Goal: Task Accomplishment & Management: Complete application form

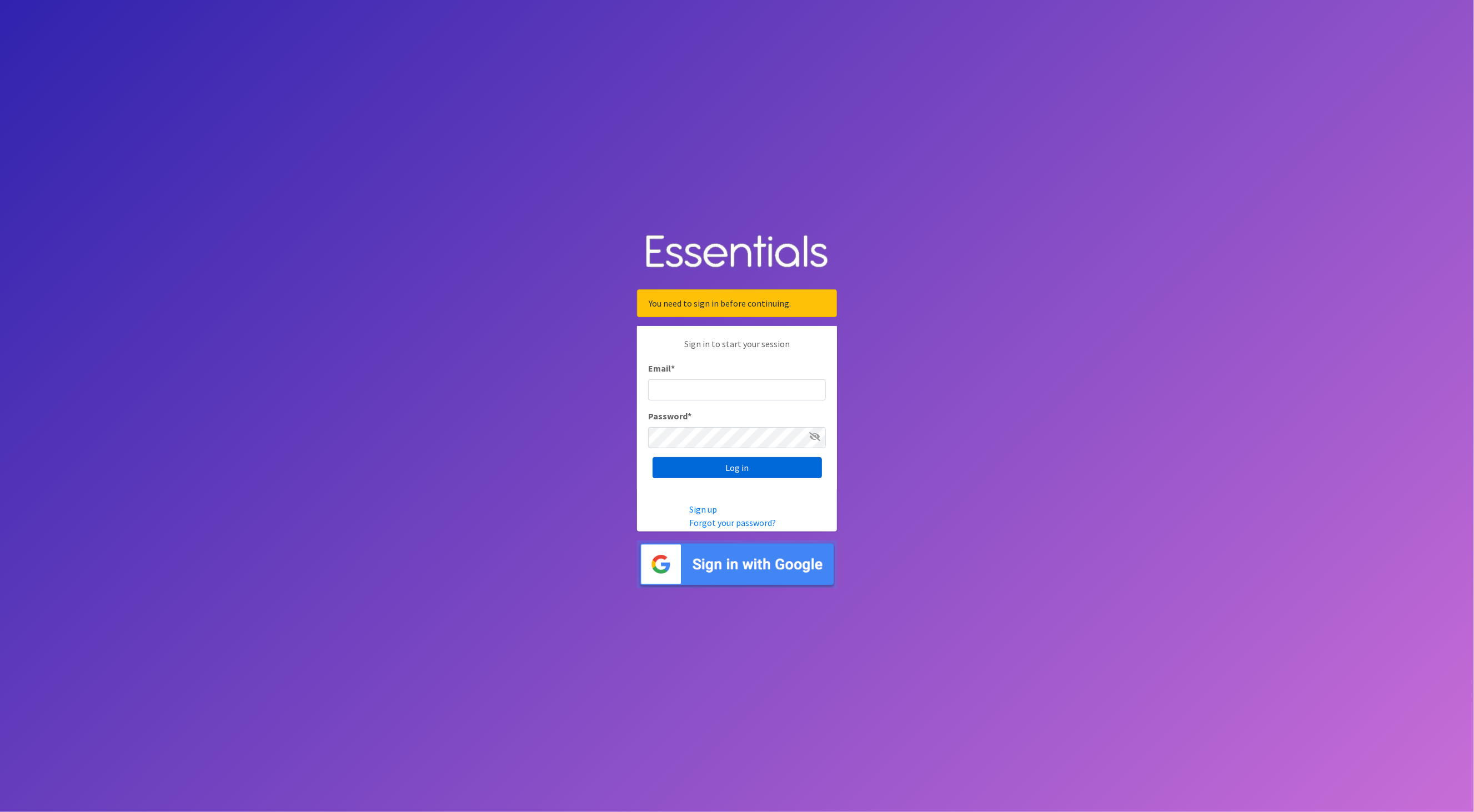
type input "[EMAIL_ADDRESS][DOMAIN_NAME]"
click at [743, 469] on input "Log in" at bounding box center [737, 468] width 169 height 21
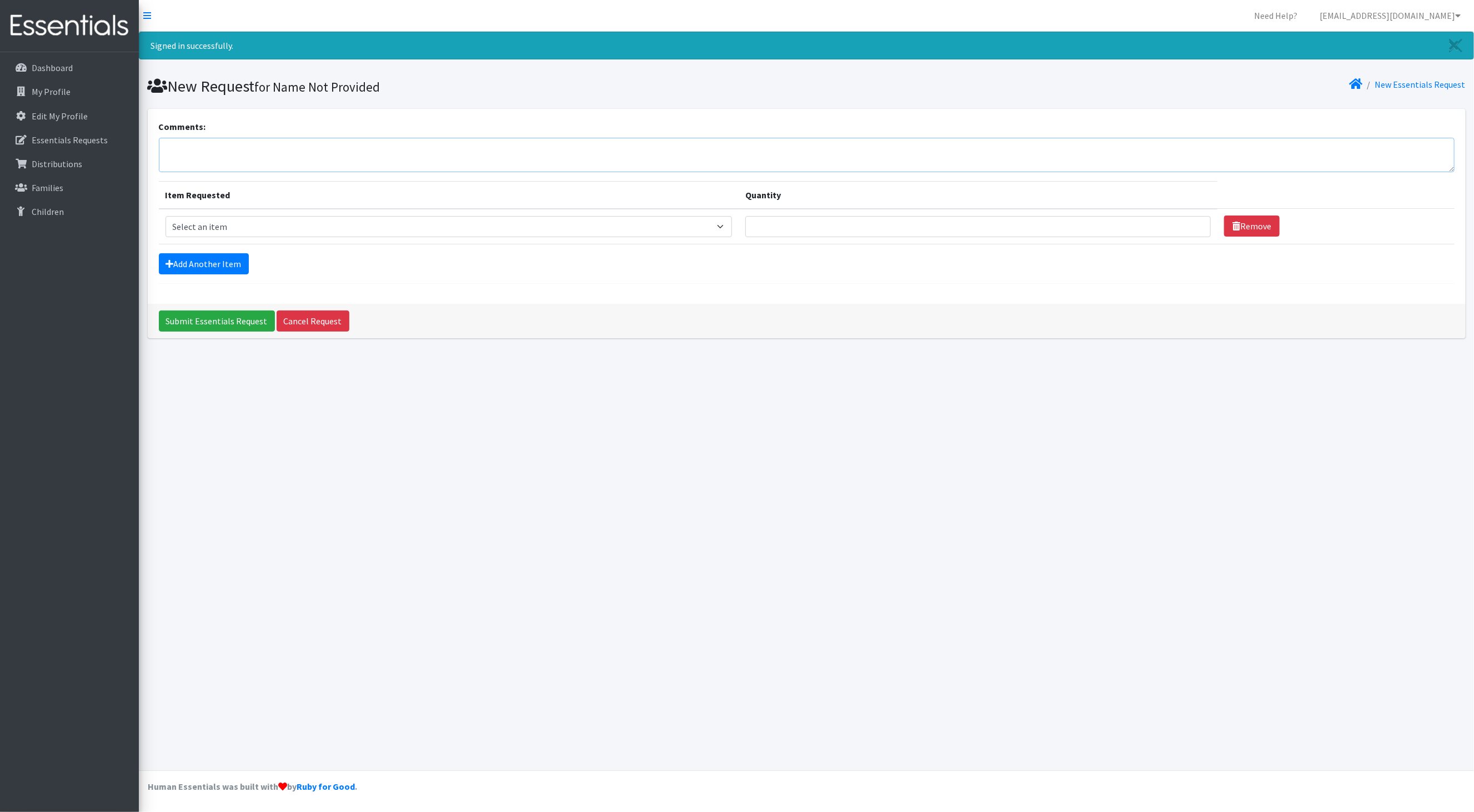
click at [203, 155] on textarea "Comments:" at bounding box center [807, 155] width 1295 height 34
paste textarea "I would like to schedule a diaper pickup [DATE][DATE], between 11 a.m. and 1 p.…"
type textarea "I would like to schedule a diaper pickup [DATE][DATE], between 11 a.m. and 1 p.…"
click at [221, 230] on select "Select an item Baby Formula Kids (Newborn) Kids (Preemie) Kids (Size 1) Kids (S…" at bounding box center [449, 227] width 567 height 21
select select "459"
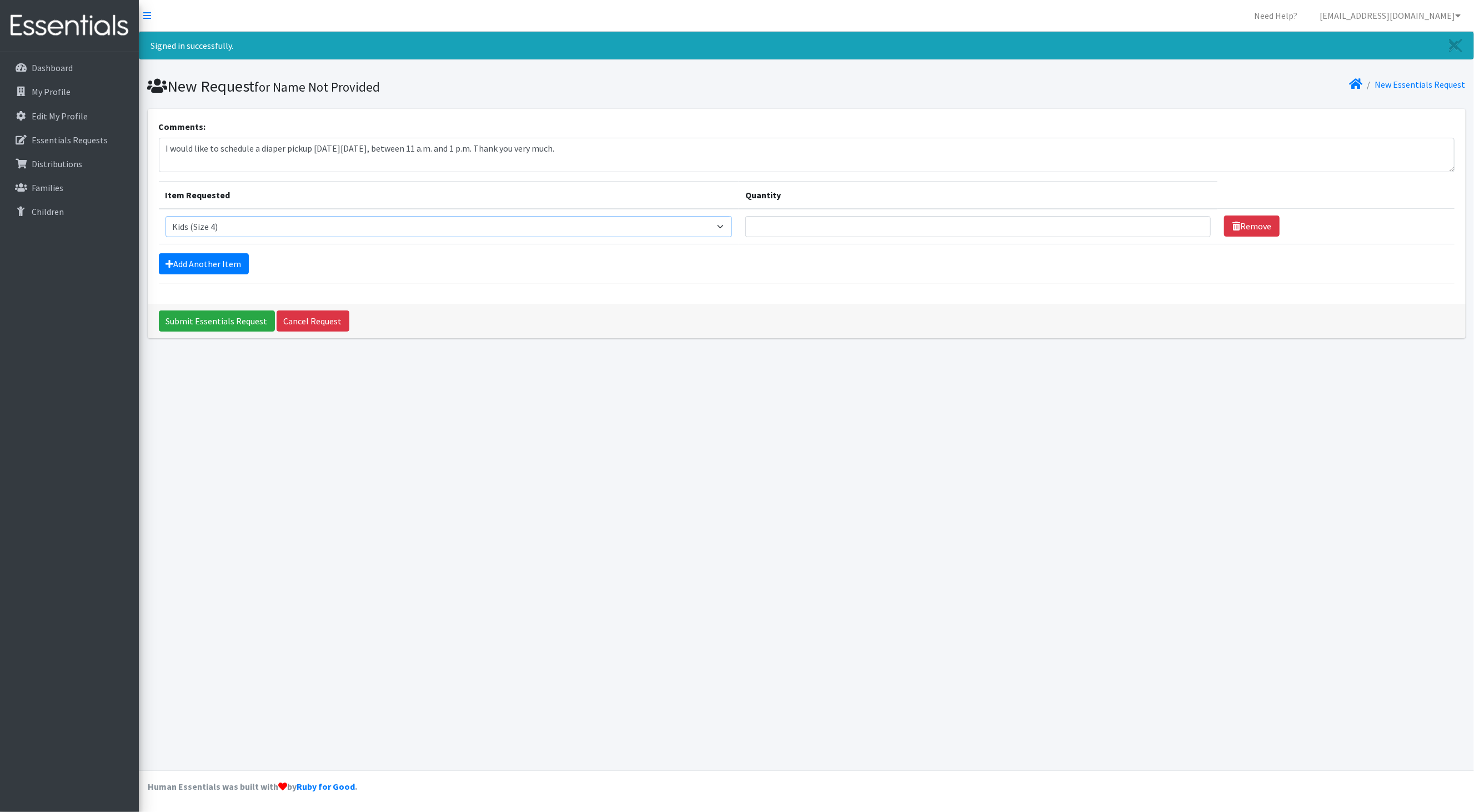
click at [165, 217] on select "Select an item Baby Formula Kids (Newborn) Kids (Preemie) Kids (Size 1) Kids (S…" at bounding box center [449, 227] width 567 height 21
click at [819, 235] on input "Quantity" at bounding box center [978, 227] width 465 height 21
type input "1500"
click at [193, 262] on link "Add Another Item" at bounding box center [204, 264] width 90 height 21
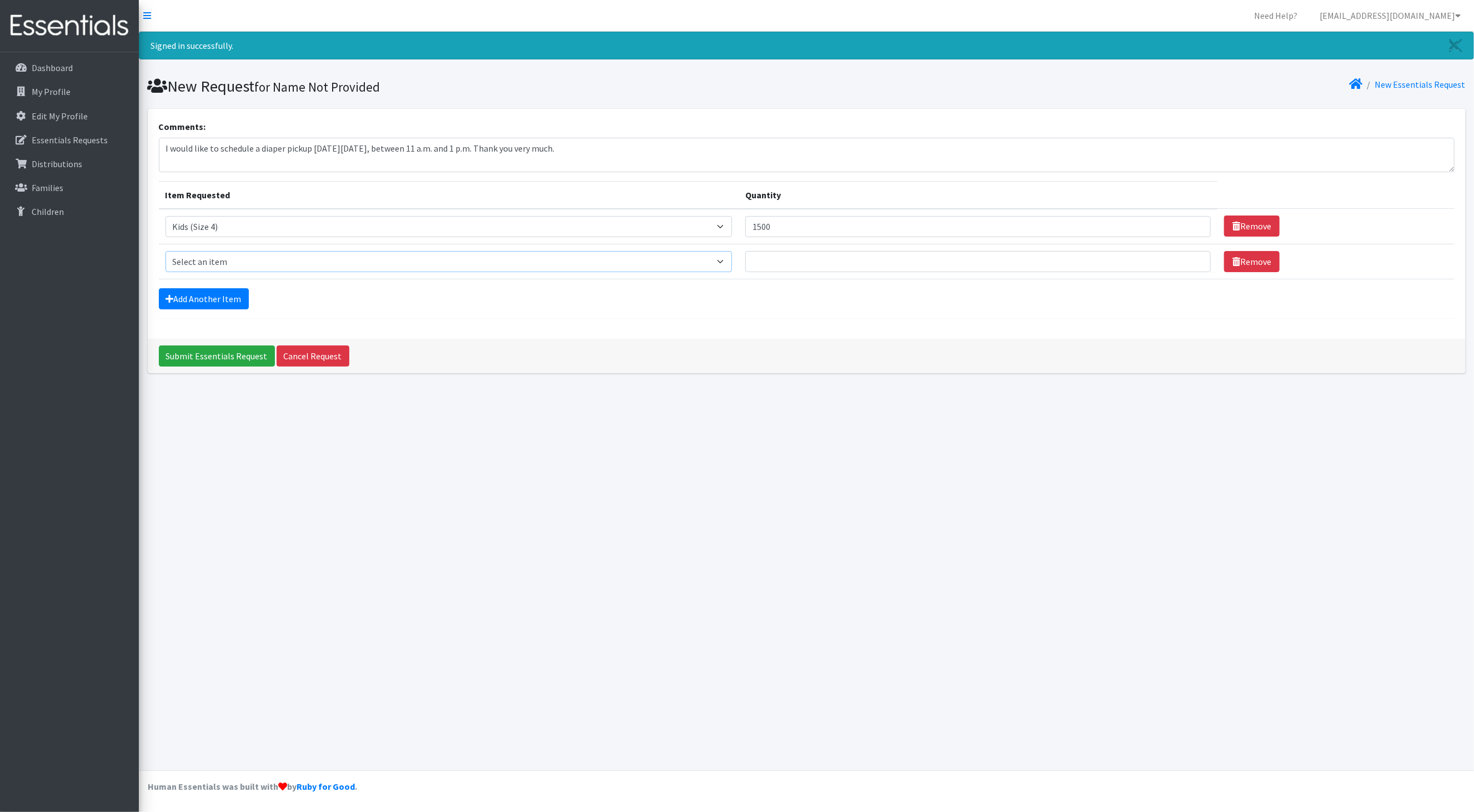
click at [236, 267] on select "Select an item Baby Formula Kids (Newborn) Kids (Preemie) Kids (Size 1) Kids (S…" at bounding box center [449, 262] width 567 height 21
select select "460"
click at [165, 253] on select "Select an item Baby Formula Kids (Newborn) Kids (Preemie) Kids (Size 1) Kids (S…" at bounding box center [449, 262] width 567 height 21
click at [803, 263] on input "Quantity" at bounding box center [978, 262] width 465 height 21
type input "1500"
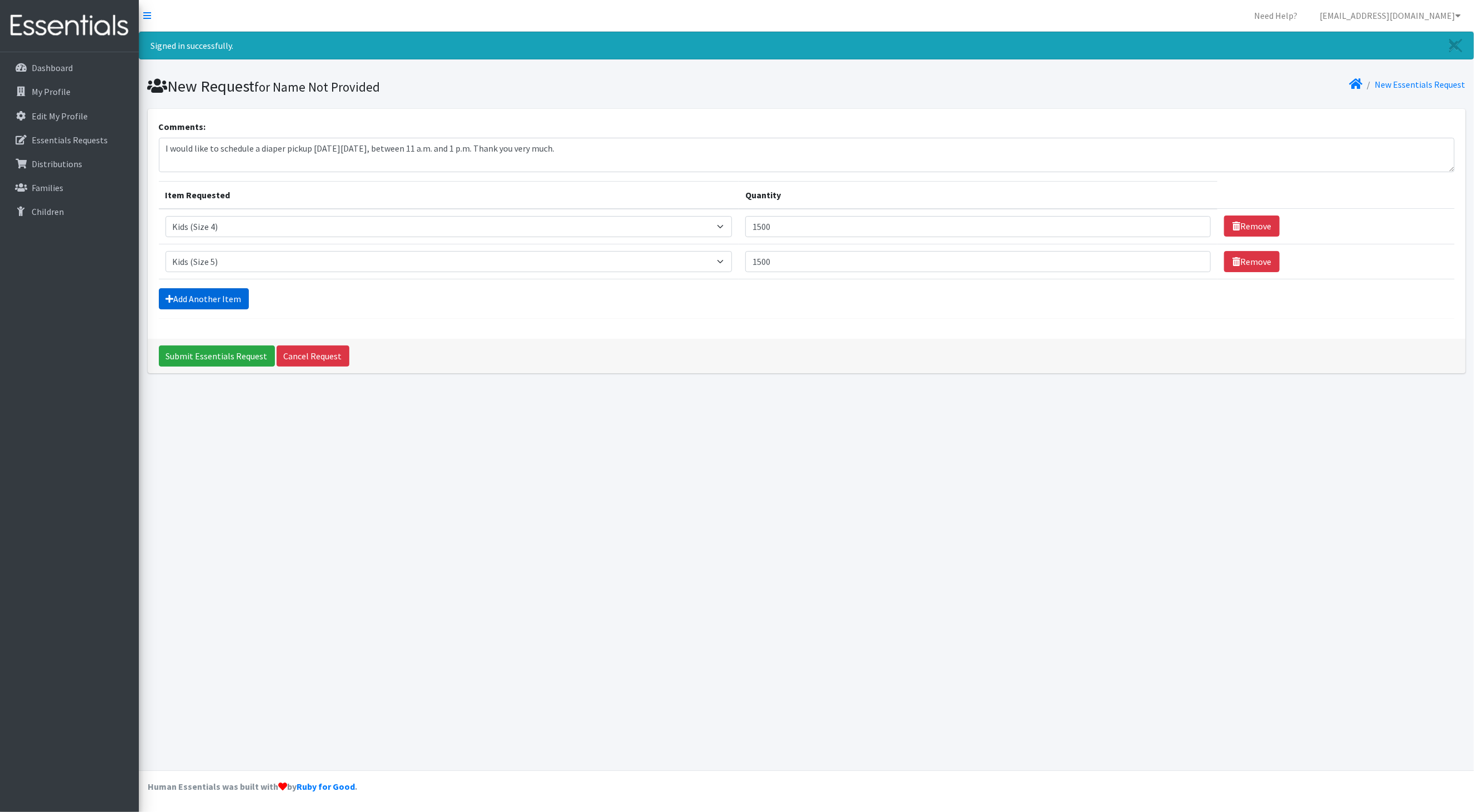
click at [209, 299] on link "Add Another Item" at bounding box center [204, 299] width 90 height 21
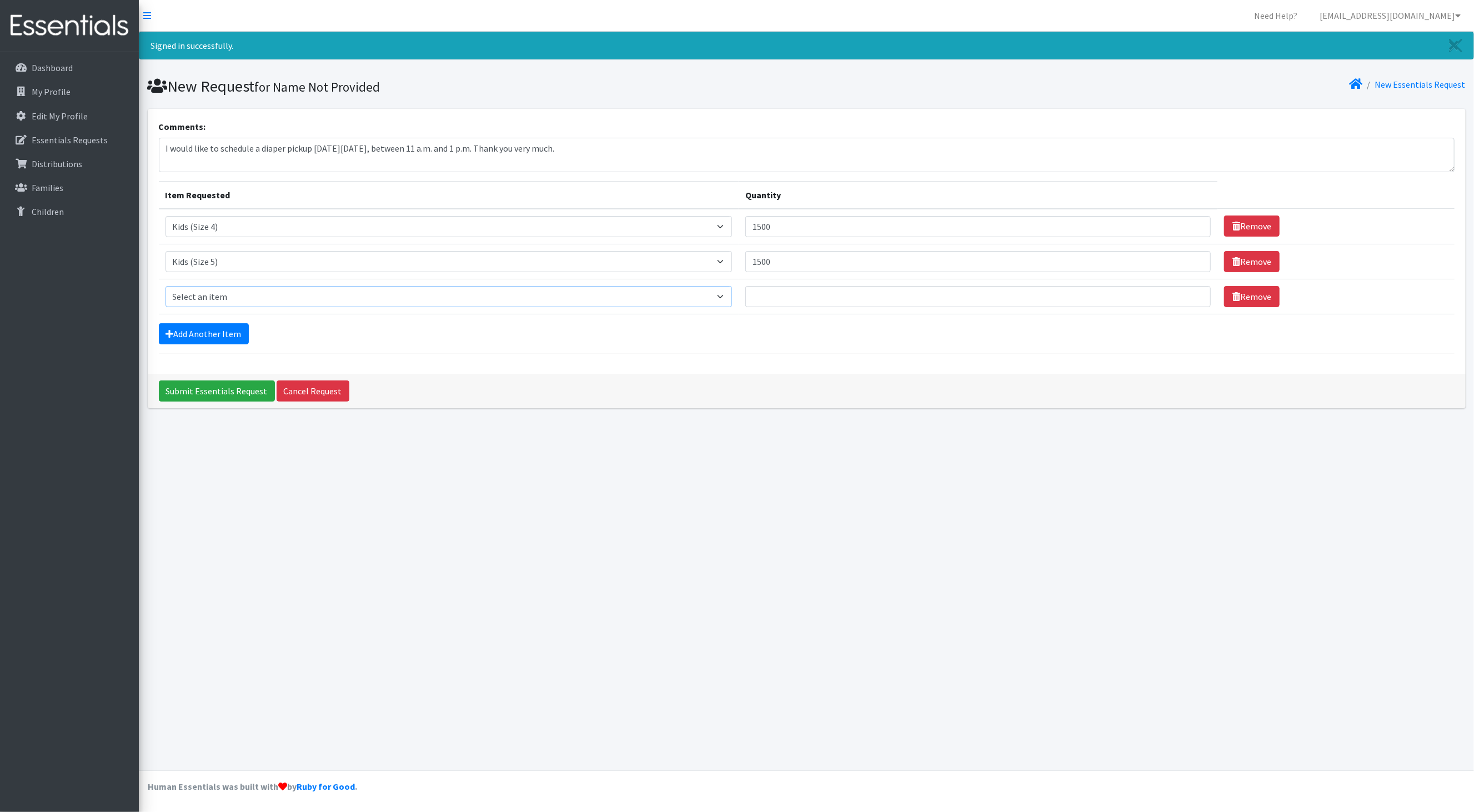
click at [253, 294] on select "Select an item Baby Formula Kids (Newborn) Kids (Preemie) Kids (Size 1) Kids (S…" at bounding box center [449, 296] width 567 height 21
select select "462"
click at [165, 289] on select "Select an item Baby Formula Kids (Newborn) Kids (Preemie) Kids (Size 1) Kids (S…" at bounding box center [449, 296] width 567 height 21
click at [818, 304] on input "Quantity" at bounding box center [978, 296] width 465 height 21
type input "1500"
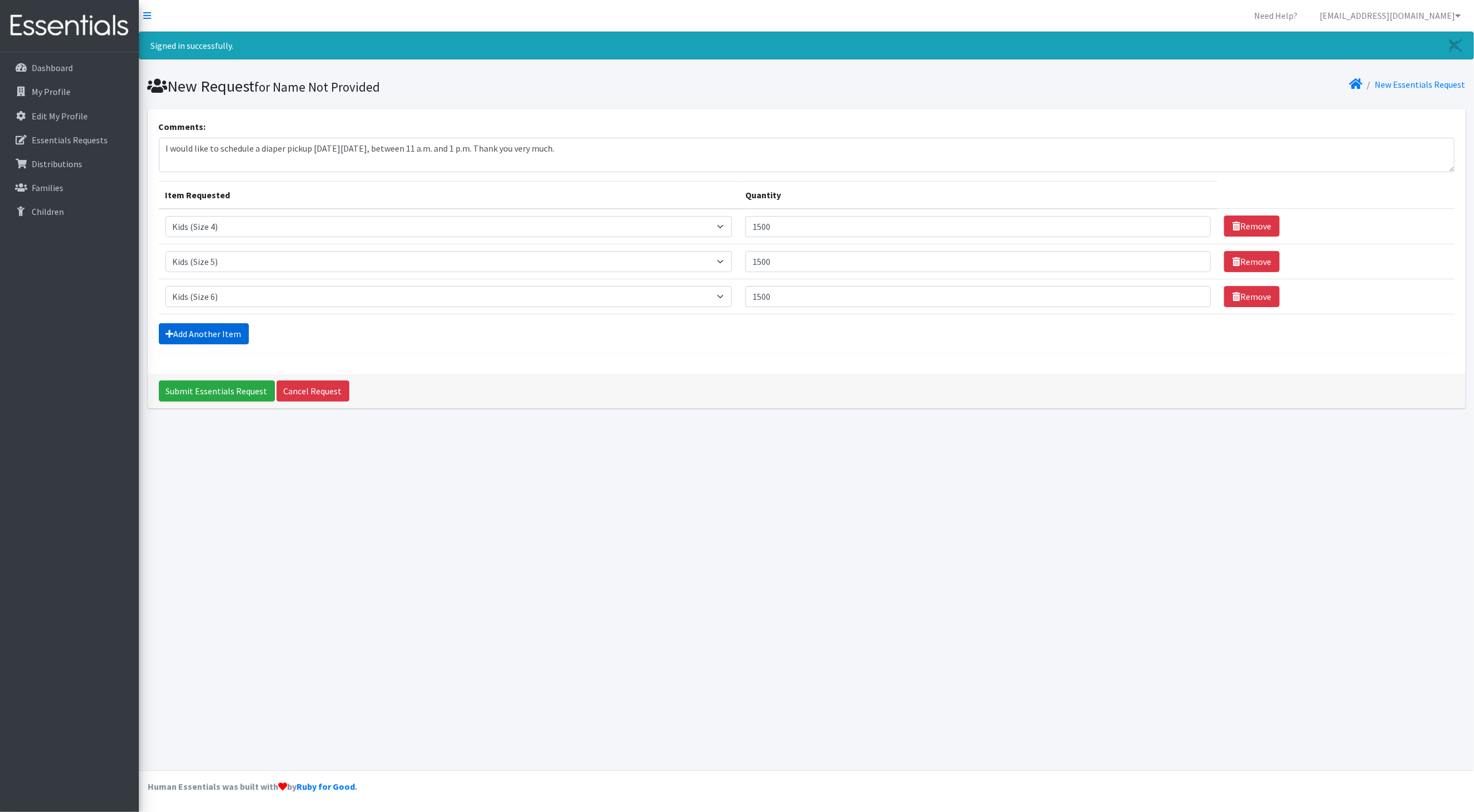
click at [195, 332] on link "Add Another Item" at bounding box center [204, 334] width 90 height 21
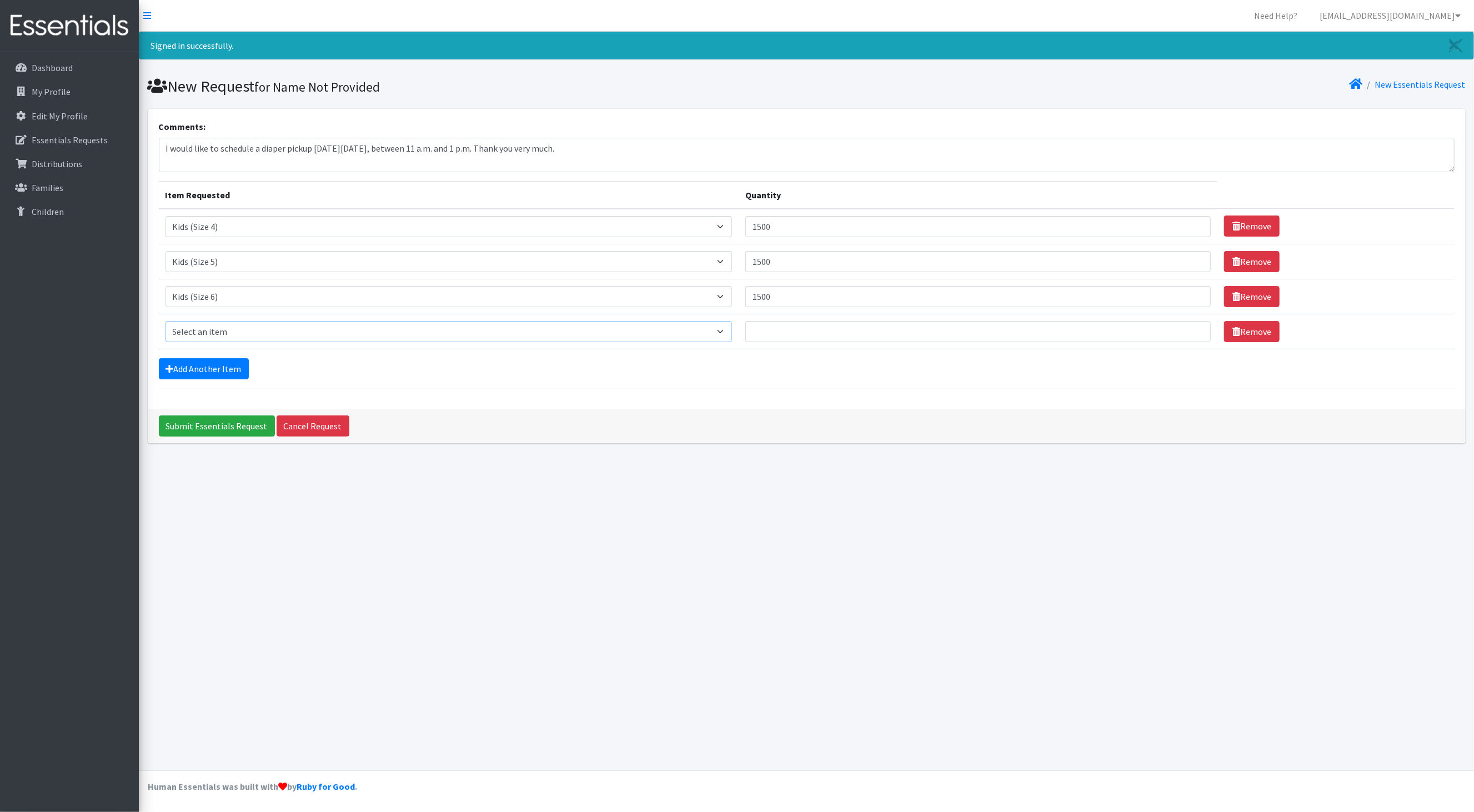
click at [698, 330] on select "Select an item Baby Formula Kids (Newborn) Kids (Preemie) Kids (Size 1) Kids (S…" at bounding box center [449, 331] width 567 height 21
select select "444"
click at [165, 325] on select "Select an item Baby Formula Kids (Newborn) Kids (Preemie) Kids (Size 1) Kids (S…" at bounding box center [449, 331] width 567 height 21
click at [791, 334] on input "Quantity" at bounding box center [978, 331] width 465 height 21
type input "100"
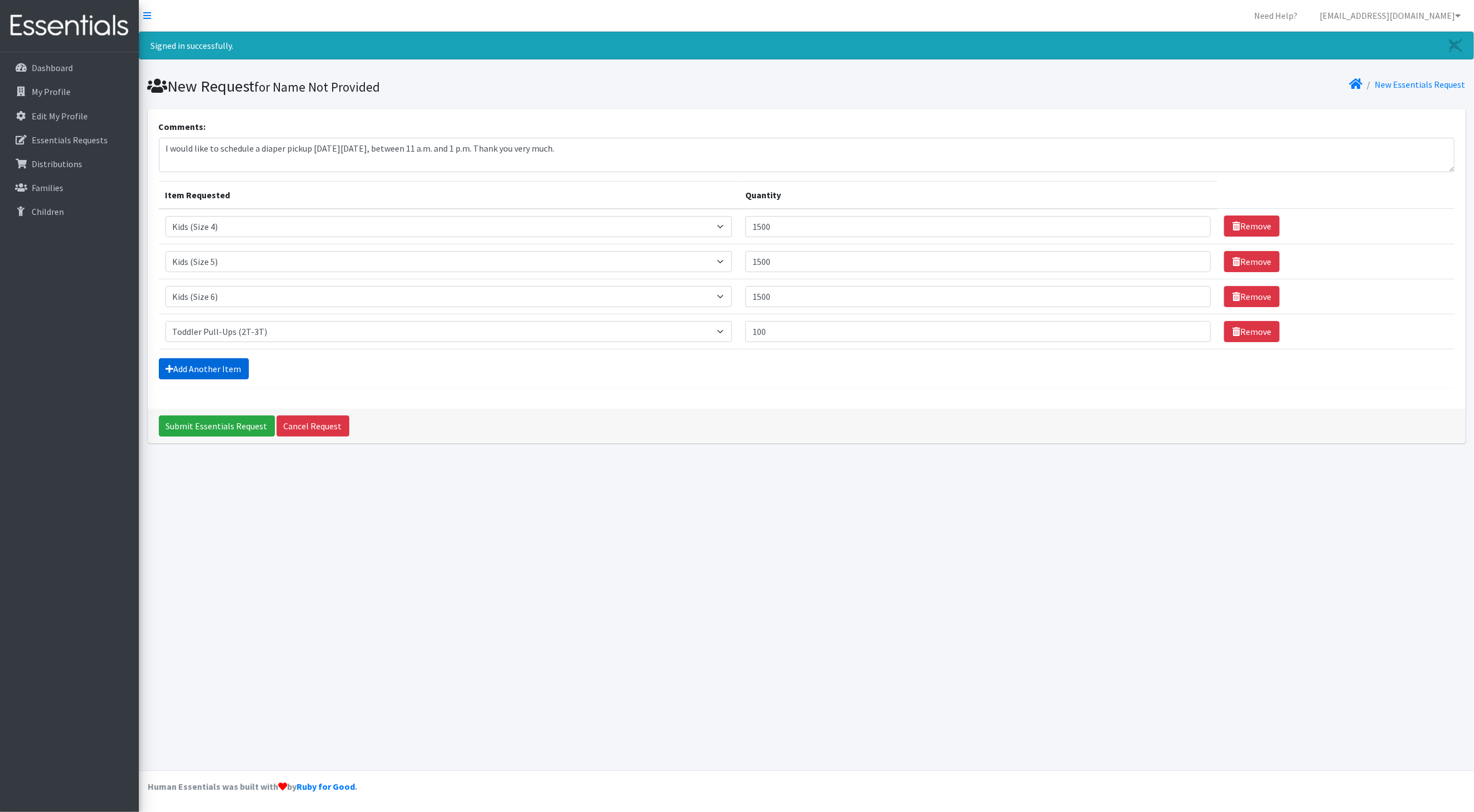
click at [200, 377] on link "Add Another Item" at bounding box center [204, 369] width 90 height 21
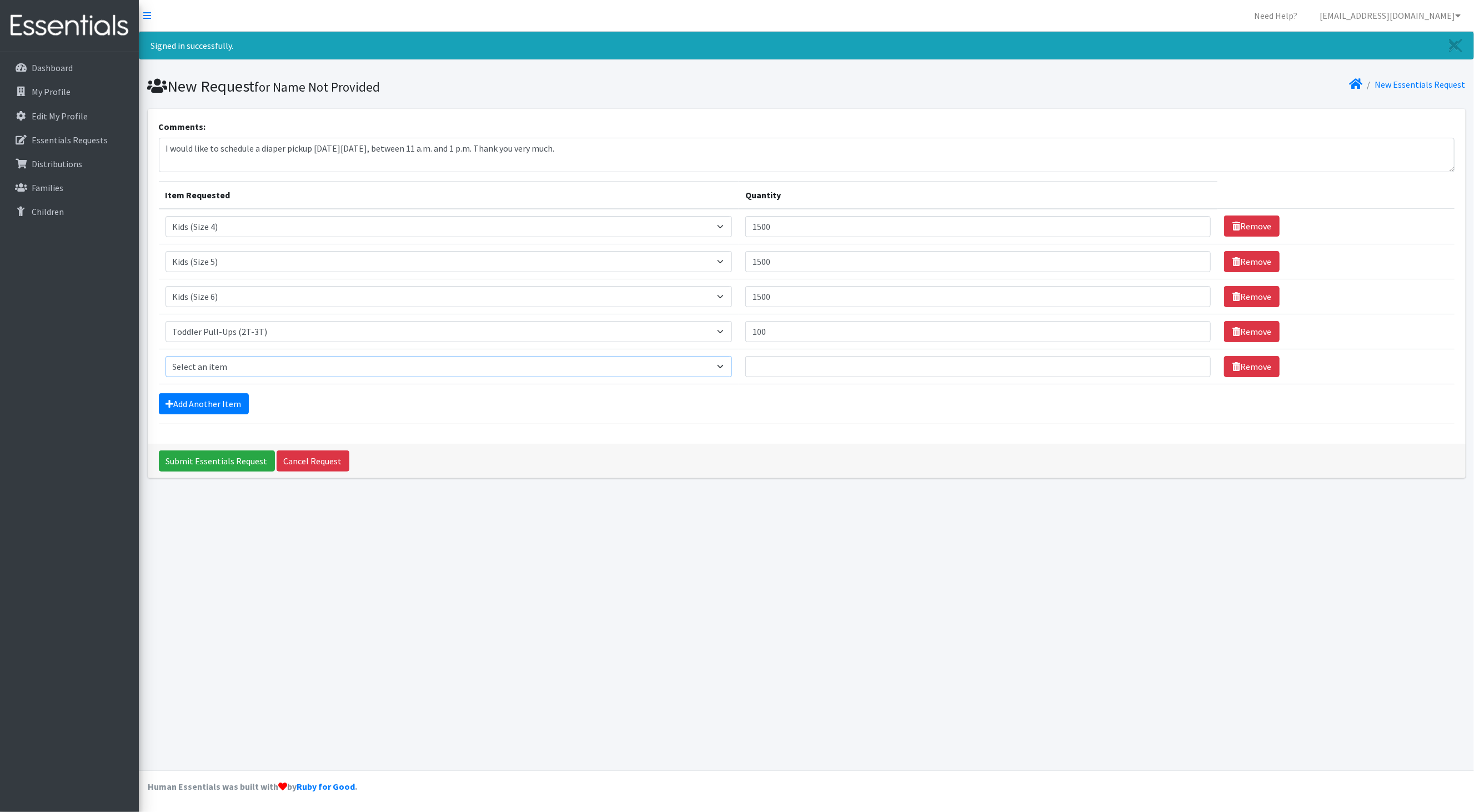
click at [301, 368] on select "Select an item Baby Formula Kids (Newborn) Kids (Preemie) Kids (Size 1) Kids (S…" at bounding box center [449, 366] width 567 height 21
select select "445"
click at [165, 361] on select "Select an item Baby Formula Kids (Newborn) Kids (Preemie) Kids (Size 1) Kids (S…" at bounding box center [449, 366] width 567 height 21
click at [829, 377] on input "Quantity" at bounding box center [978, 366] width 465 height 21
type input "100"
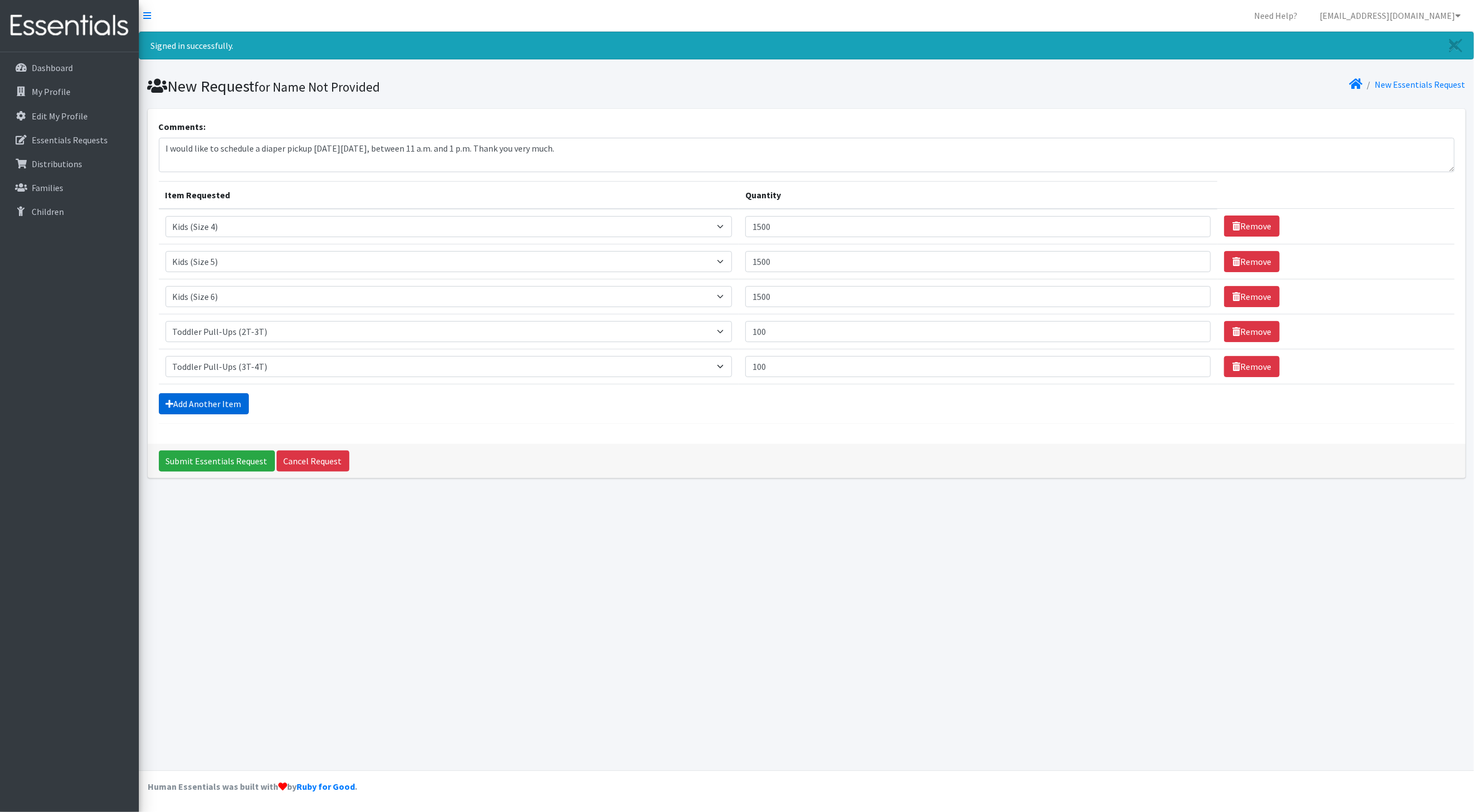
click at [195, 405] on link "Add Another Item" at bounding box center [204, 403] width 90 height 21
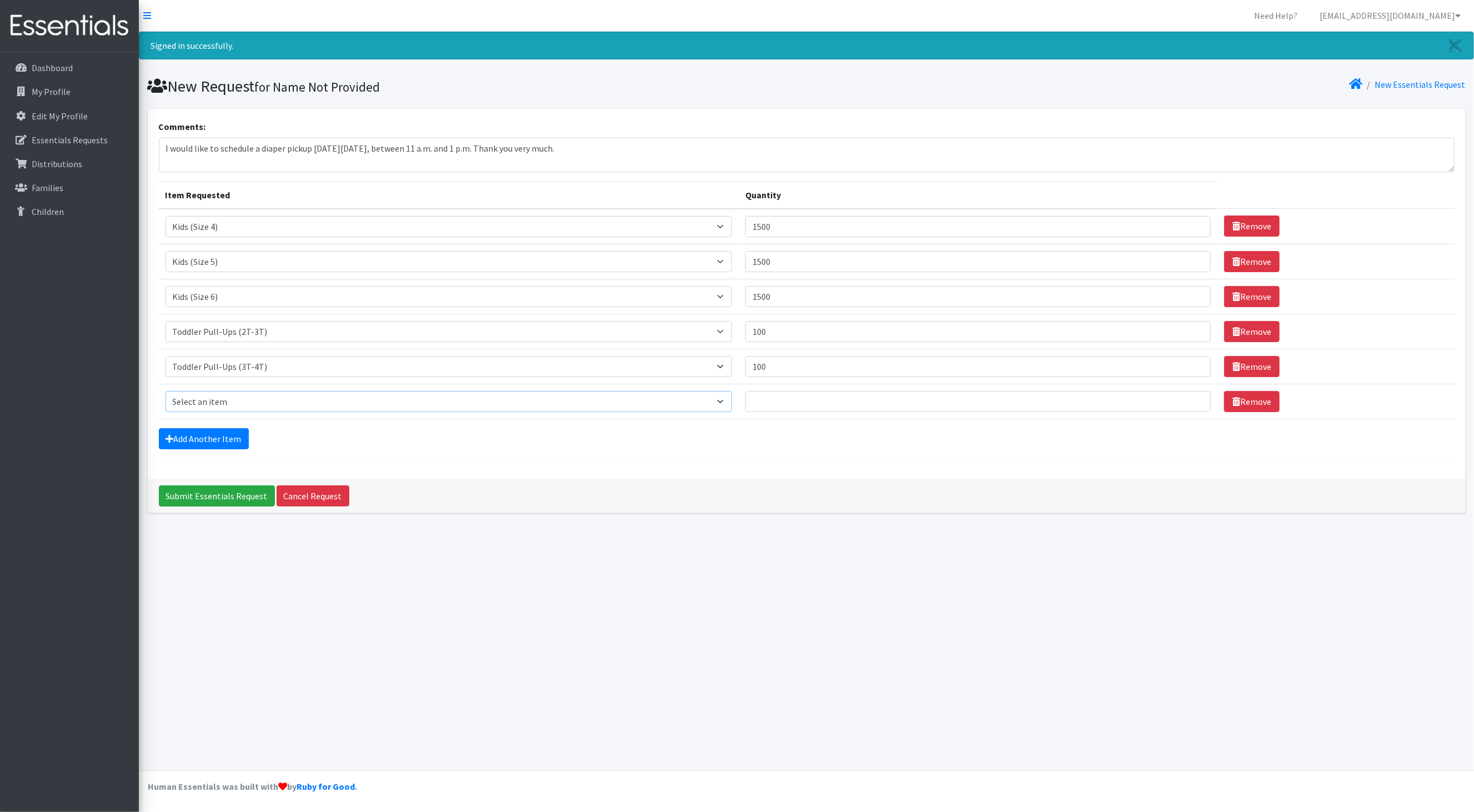
click at [272, 406] on select "Select an item Baby Formula Kids (Newborn) Kids (Preemie) Kids (Size 1) Kids (S…" at bounding box center [449, 401] width 567 height 21
select select "446"
click at [165, 397] on select "Select an item Baby Formula Kids (Newborn) Kids (Preemie) Kids (Size 1) Kids (S…" at bounding box center [449, 401] width 567 height 21
click at [825, 405] on input "Quantity" at bounding box center [978, 401] width 465 height 21
type input "100"
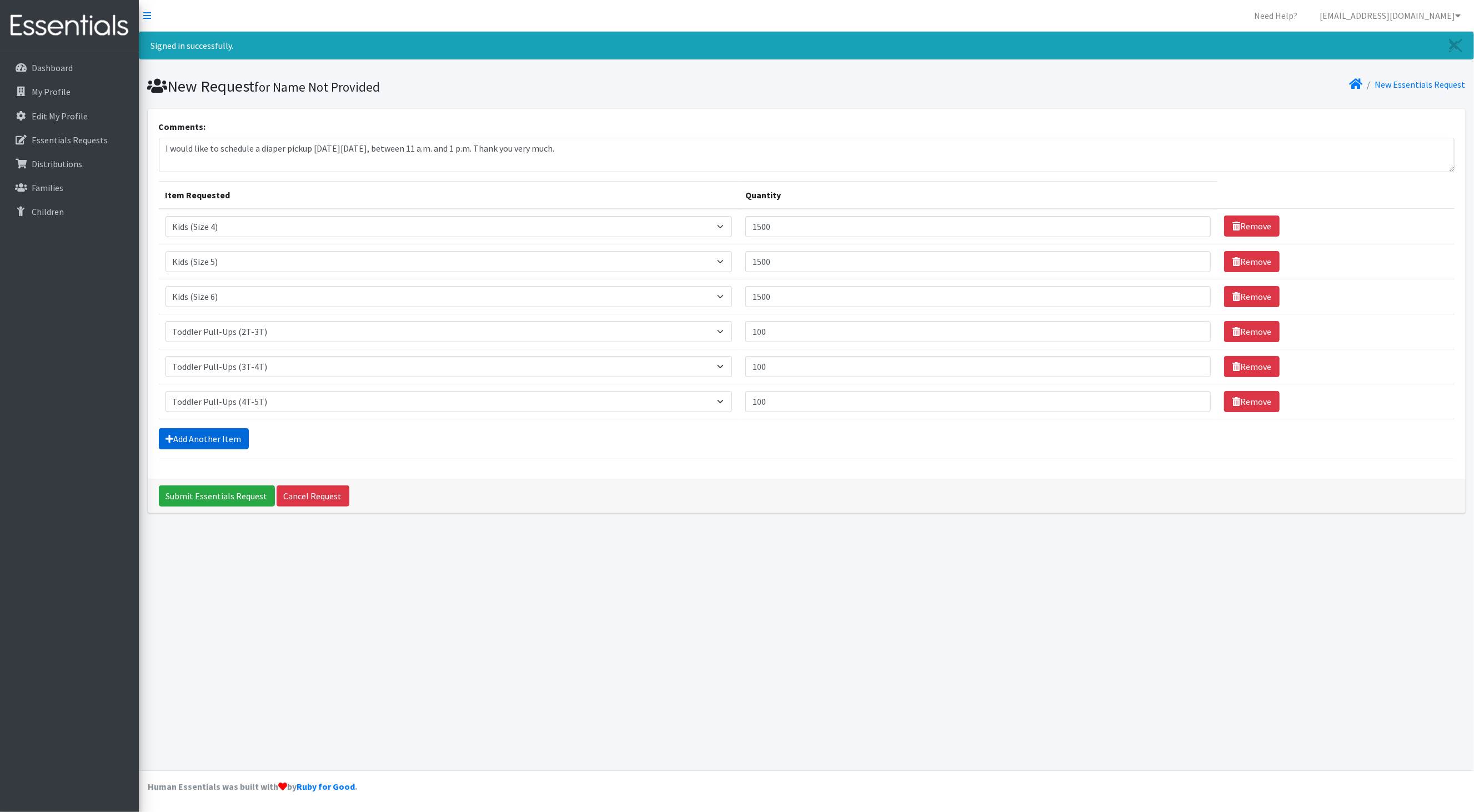
click at [222, 449] on link "Add Another Item" at bounding box center [204, 438] width 90 height 21
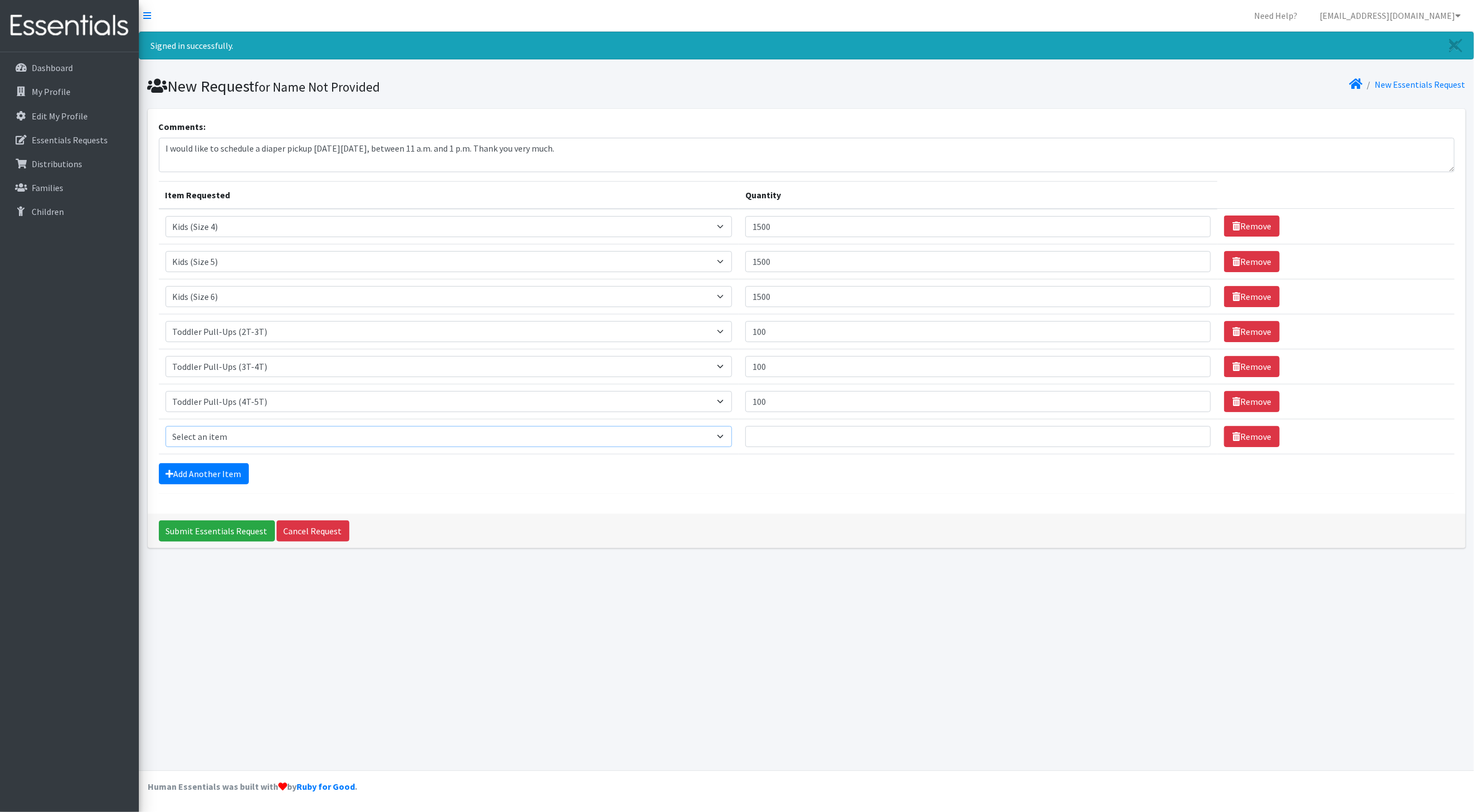
click at [261, 447] on select "Select an item Baby Formula Kids (Newborn) Kids (Preemie) Kids (Size 1) Kids (S…" at bounding box center [449, 436] width 567 height 21
select select "434"
click at [165, 433] on select "Select an item Baby Formula Kids (Newborn) Kids (Preemie) Kids (Size 1) Kids (S…" at bounding box center [449, 436] width 567 height 21
click at [806, 447] on input "Quantity" at bounding box center [978, 436] width 465 height 21
type input "100"
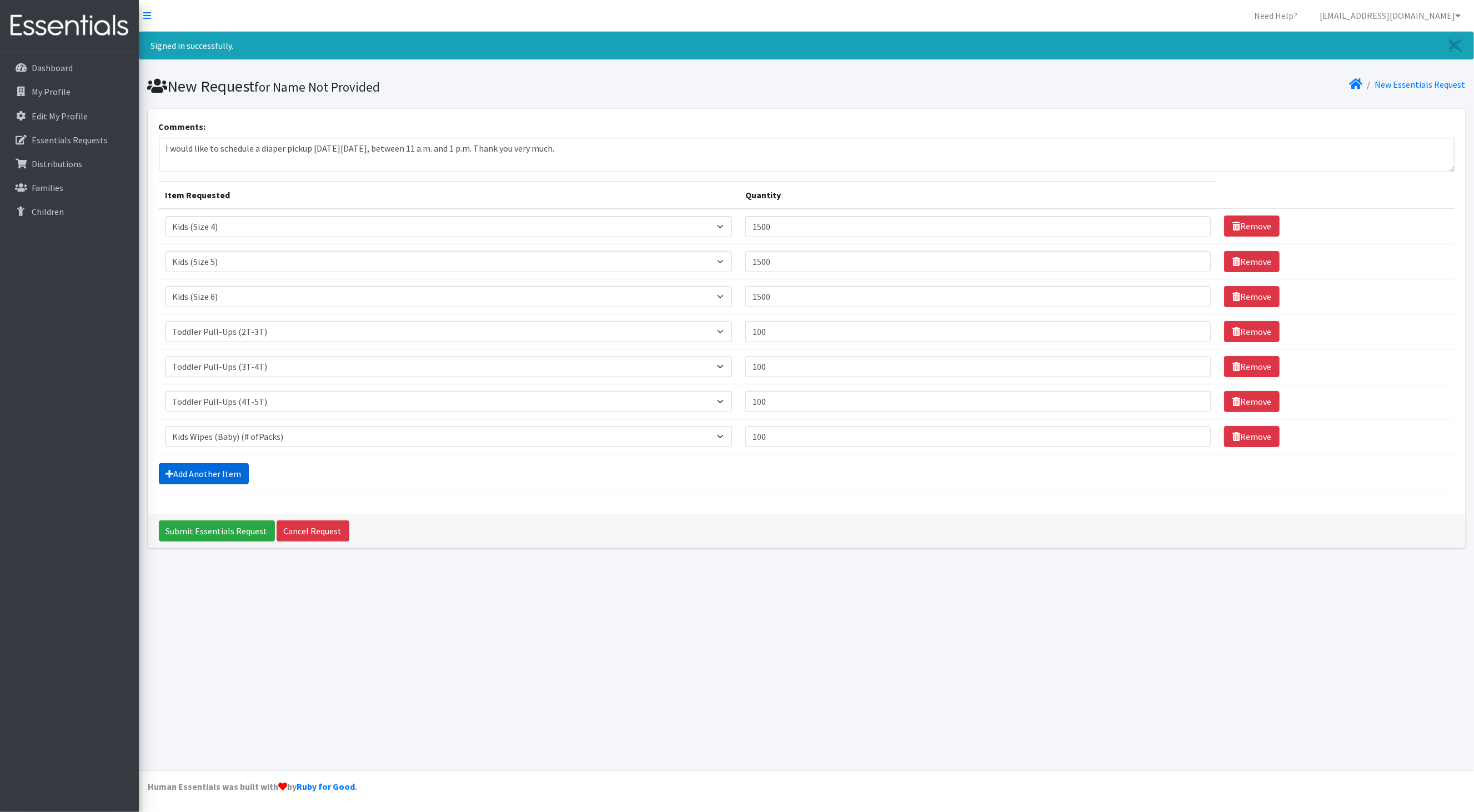
click at [201, 484] on link "Add Another Item" at bounding box center [204, 473] width 90 height 21
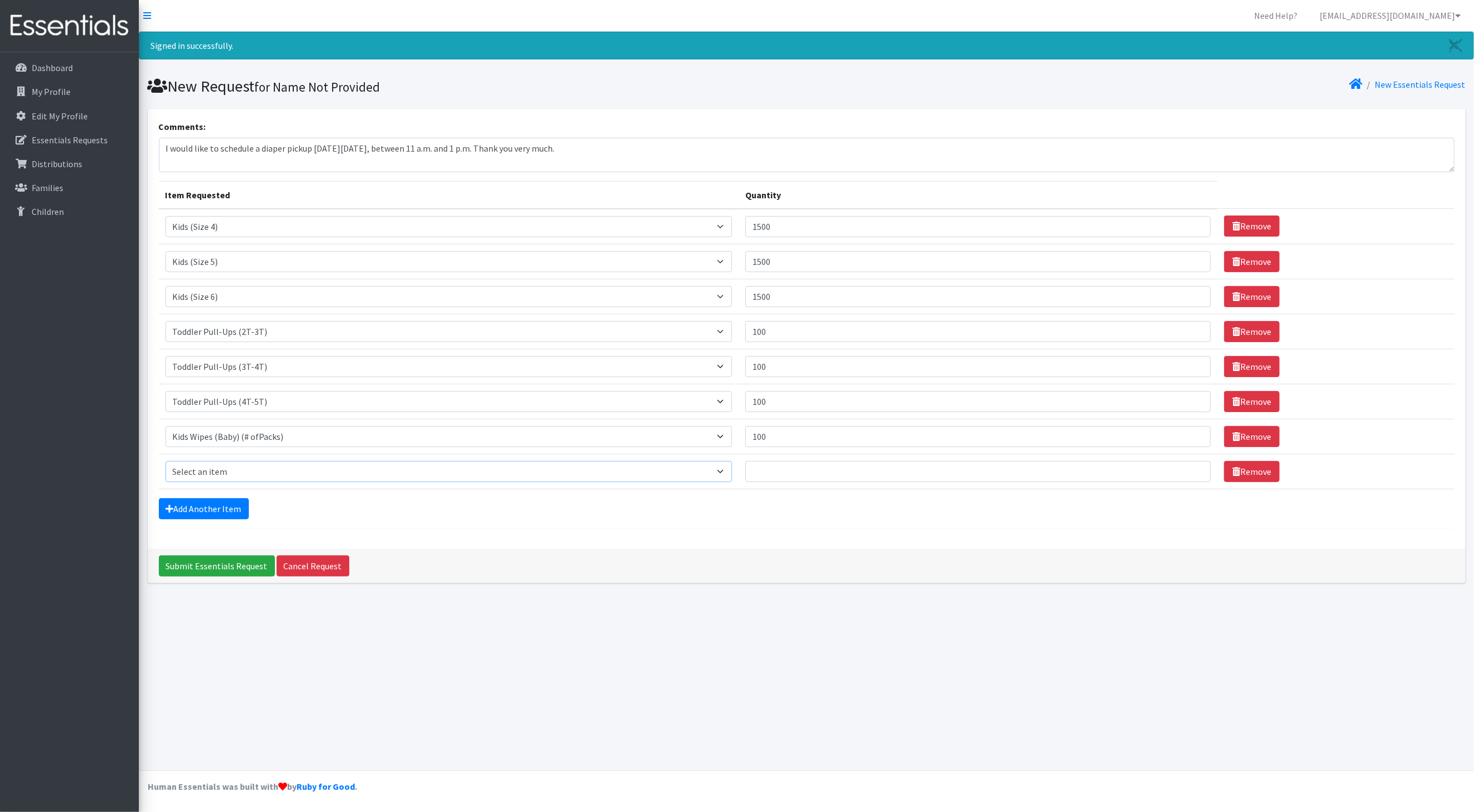
click at [242, 478] on select "Select an item Baby Formula Kids (Newborn) Kids (Preemie) Kids (Size 1) Kids (S…" at bounding box center [449, 472] width 567 height 21
select select "1534"
click at [165, 469] on select "Select an item Baby Formula Kids (Newborn) Kids (Preemie) Kids (Size 1) Kids (S…" at bounding box center [449, 472] width 567 height 21
click at [839, 482] on input "Quantity" at bounding box center [978, 472] width 465 height 21
type input "1000"
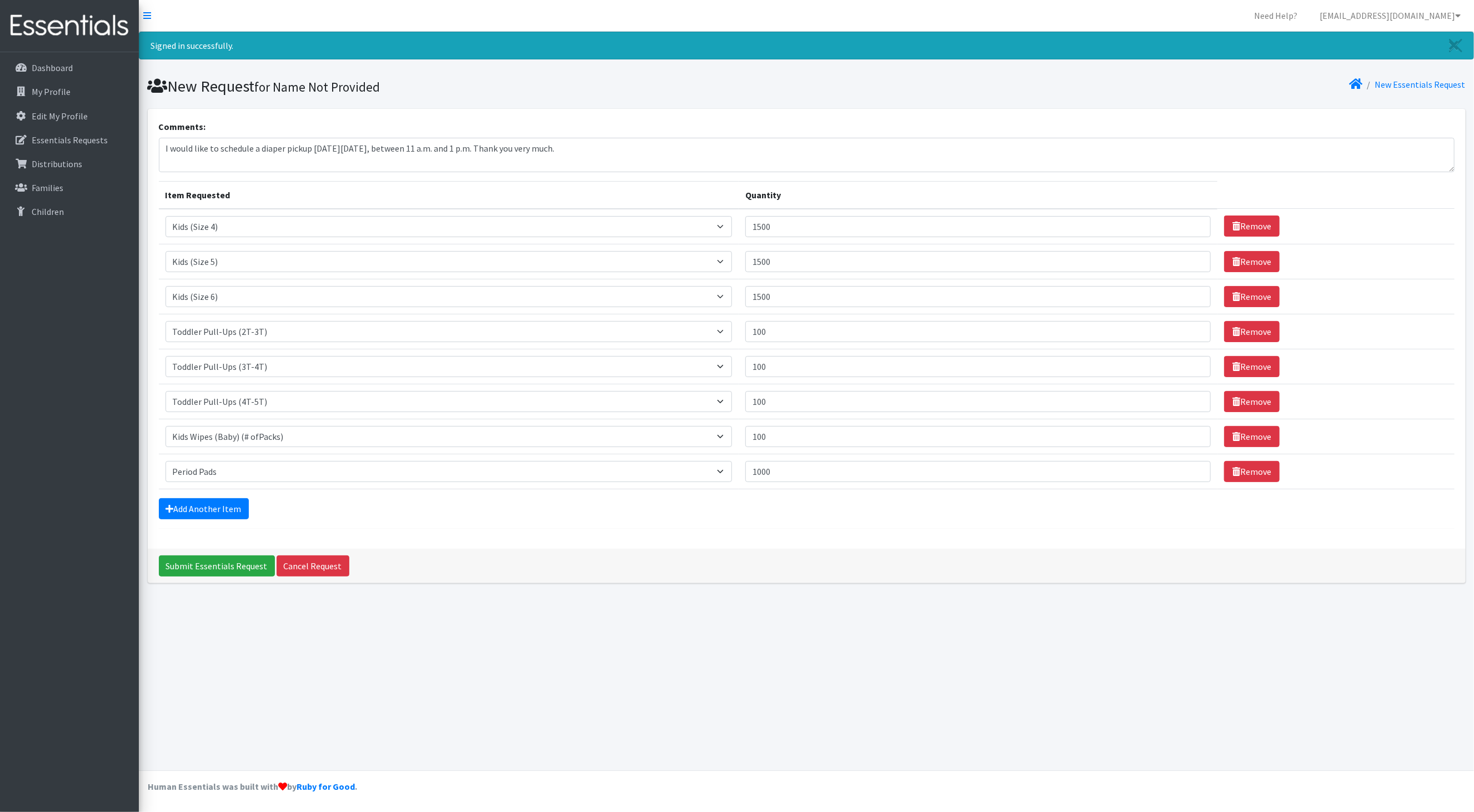
click at [588, 520] on div "Add Another Item" at bounding box center [807, 509] width 1295 height 21
click at [196, 568] on input "Submit Essentials Request" at bounding box center [217, 566] width 116 height 21
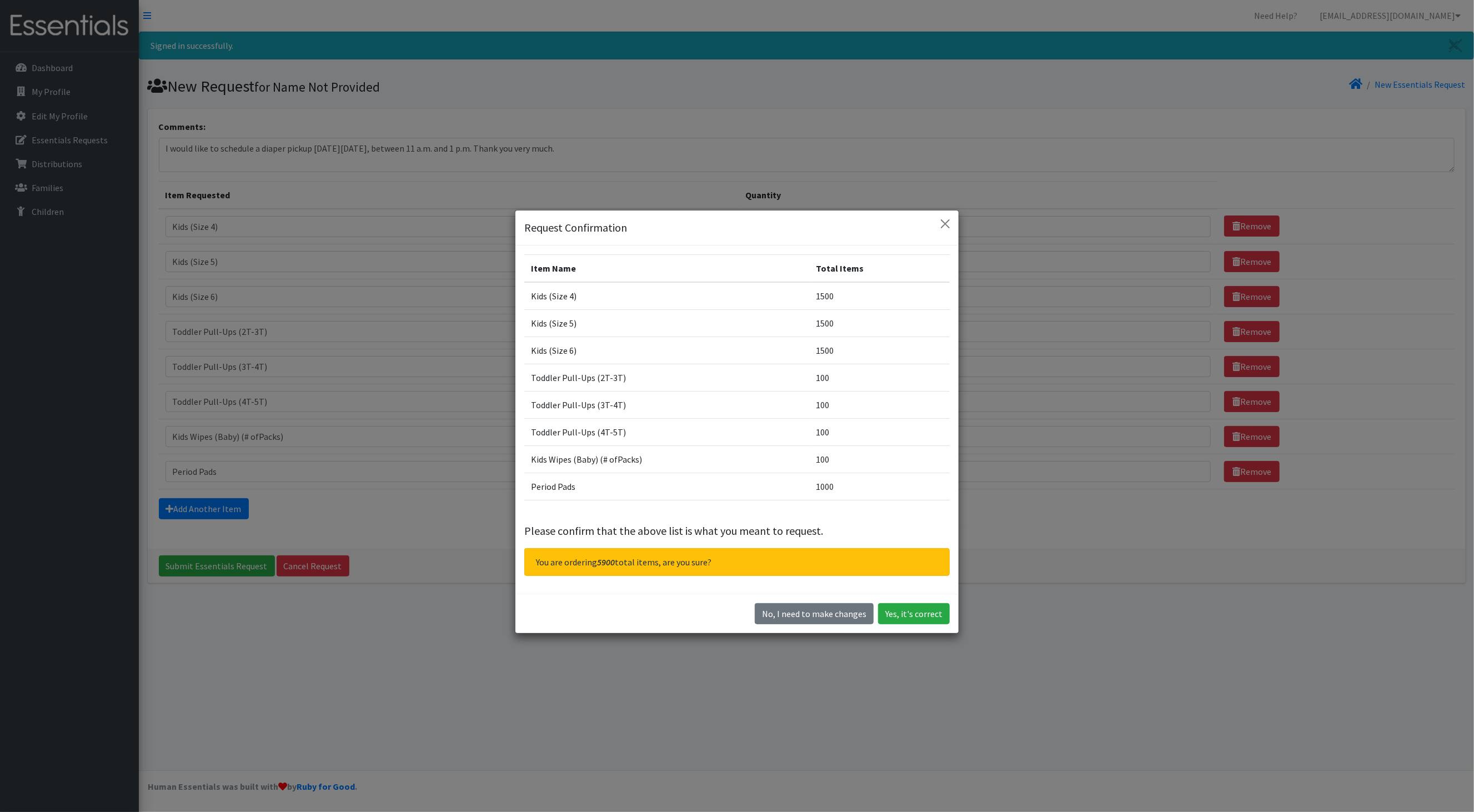
scroll to position [31, 0]
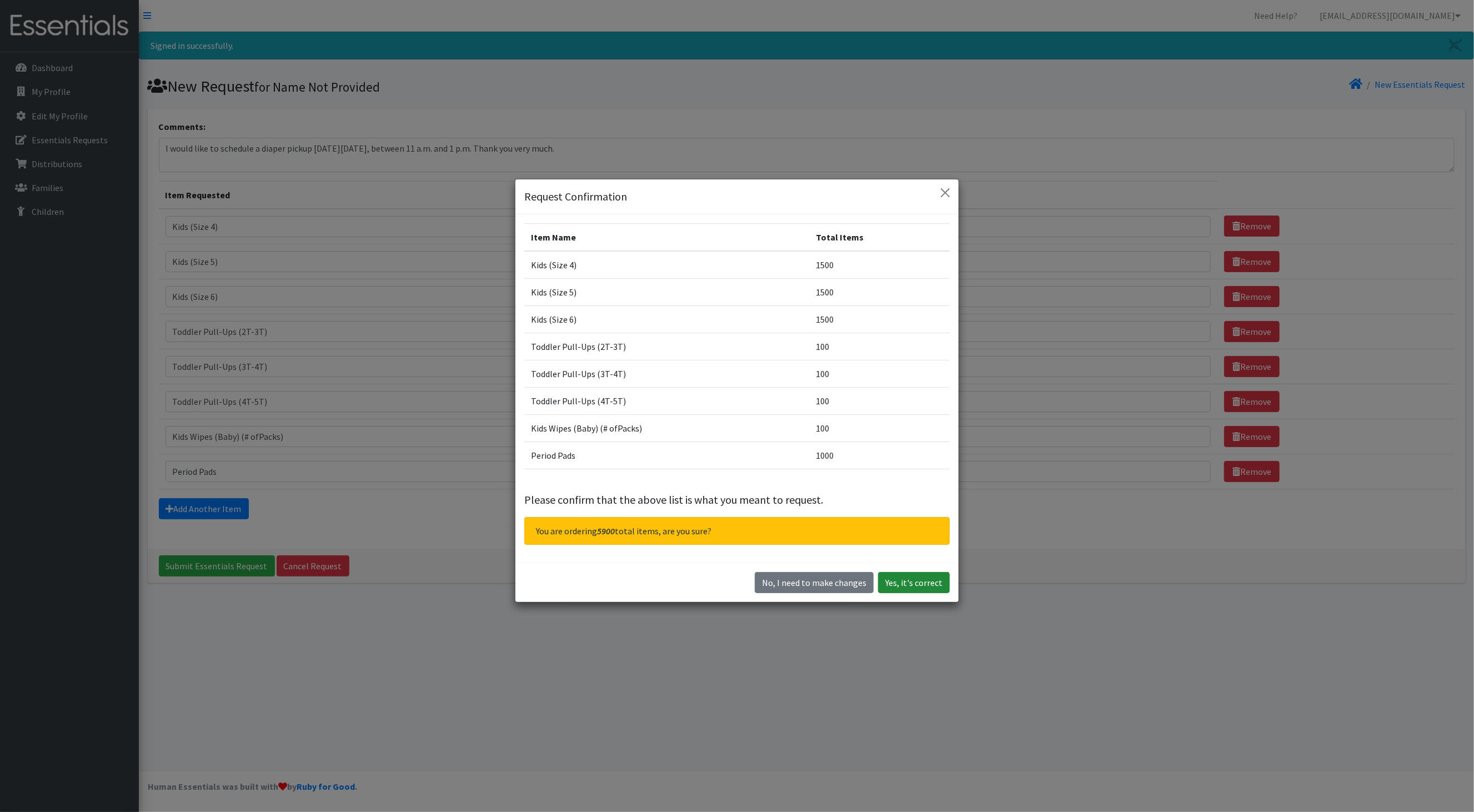
click at [886, 583] on button "Yes, it's correct" at bounding box center [914, 583] width 72 height 21
